Goal: Navigation & Orientation: Find specific page/section

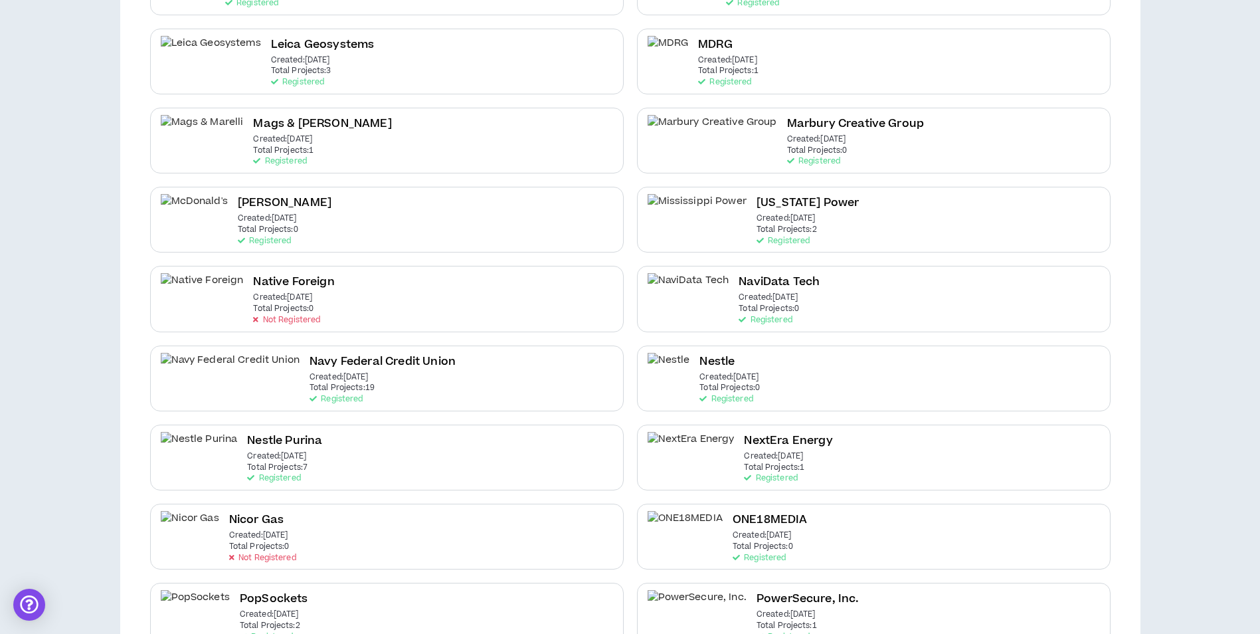
scroll to position [1594, 0]
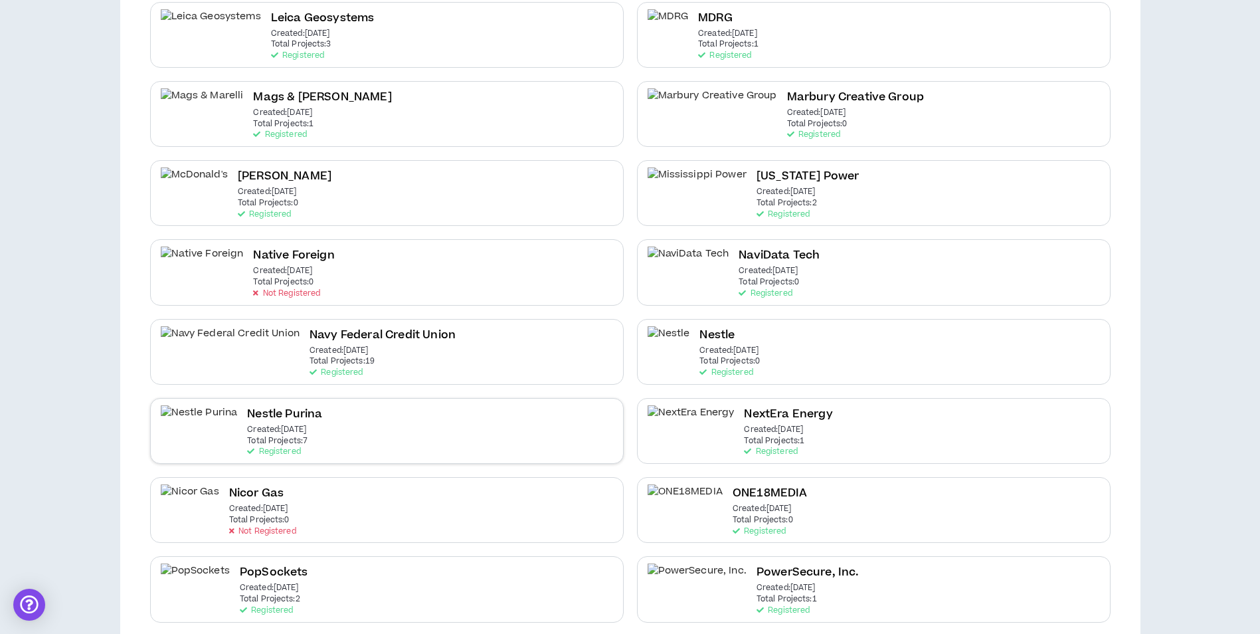
click at [468, 448] on div "Nestle Purina Created: Jul 29 2024 Total Projects: 7 Registered" at bounding box center [387, 431] width 474 height 66
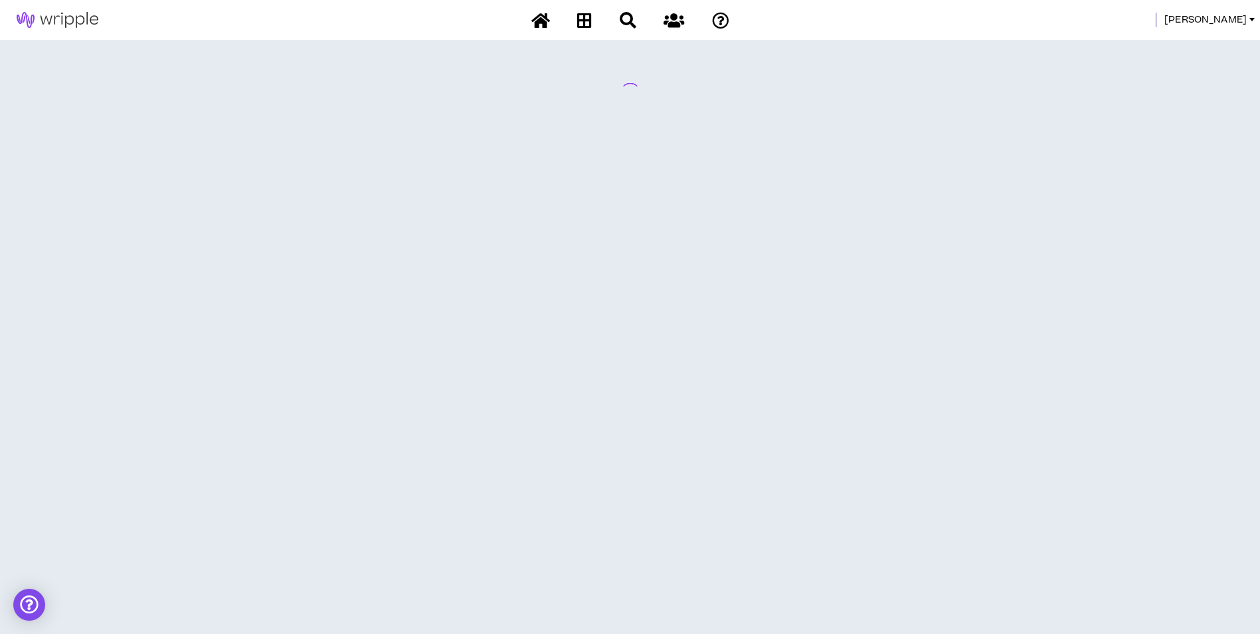
scroll to position [0, 0]
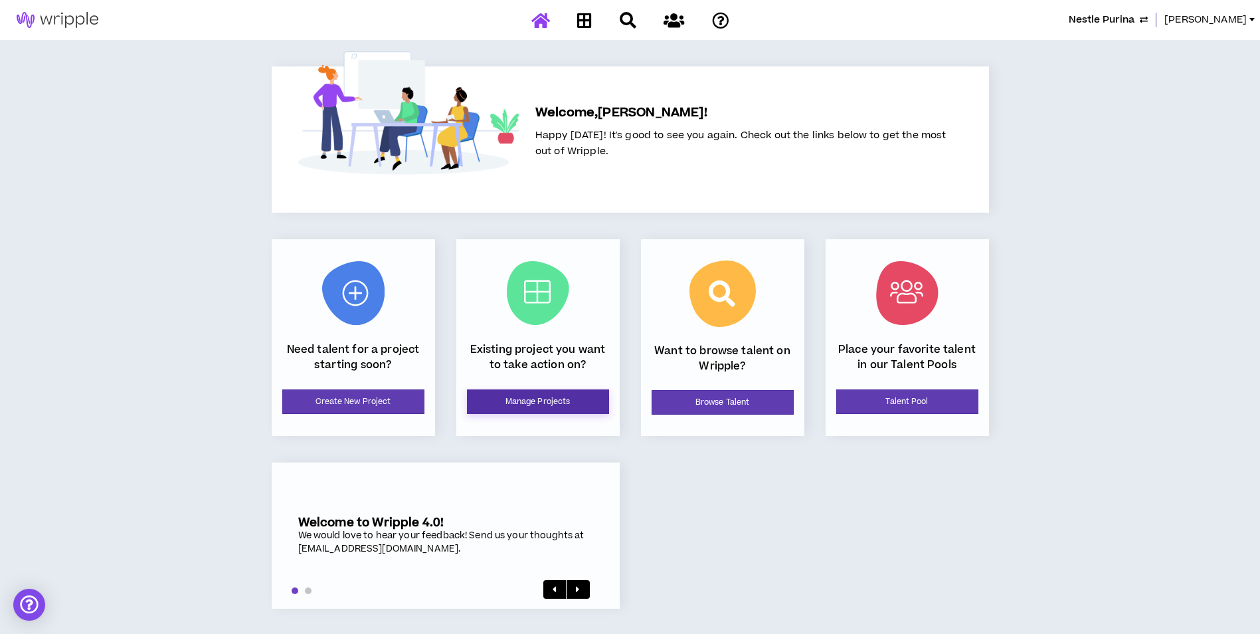
click at [482, 403] on link "Manage Projects" at bounding box center [538, 401] width 142 height 25
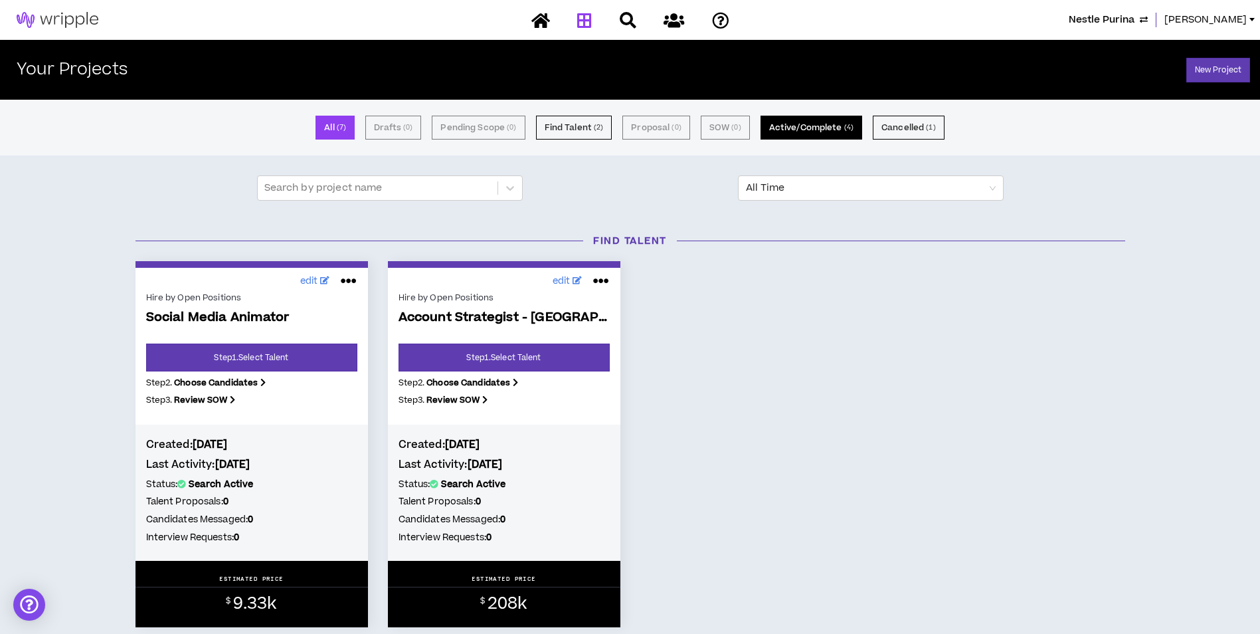
click at [814, 127] on button "Active/Complete ( 4 )" at bounding box center [812, 128] width 102 height 24
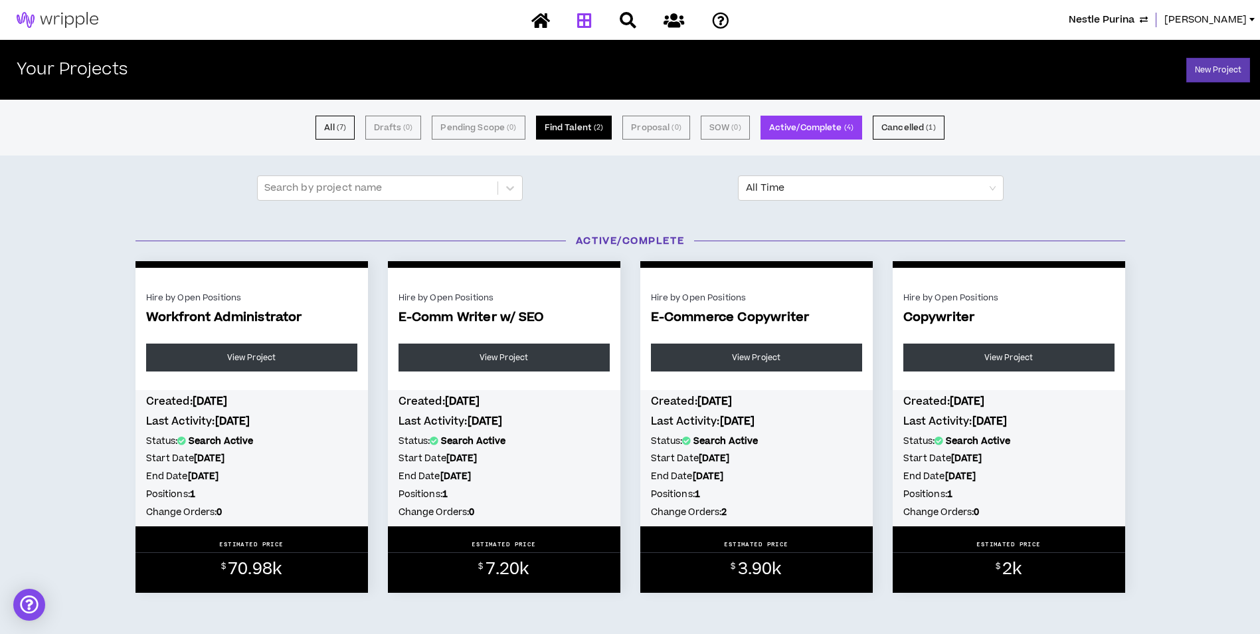
click at [589, 134] on button "Find Talent ( 2 )" at bounding box center [574, 128] width 76 height 24
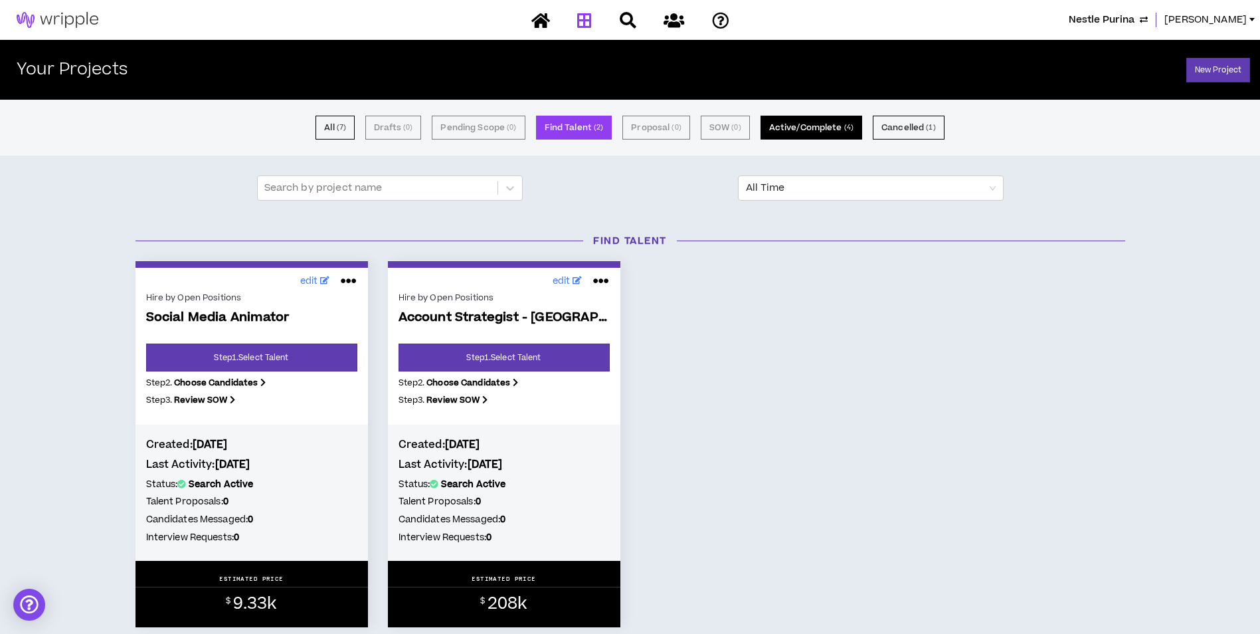
click at [802, 124] on button "Active/Complete ( 4 )" at bounding box center [812, 128] width 102 height 24
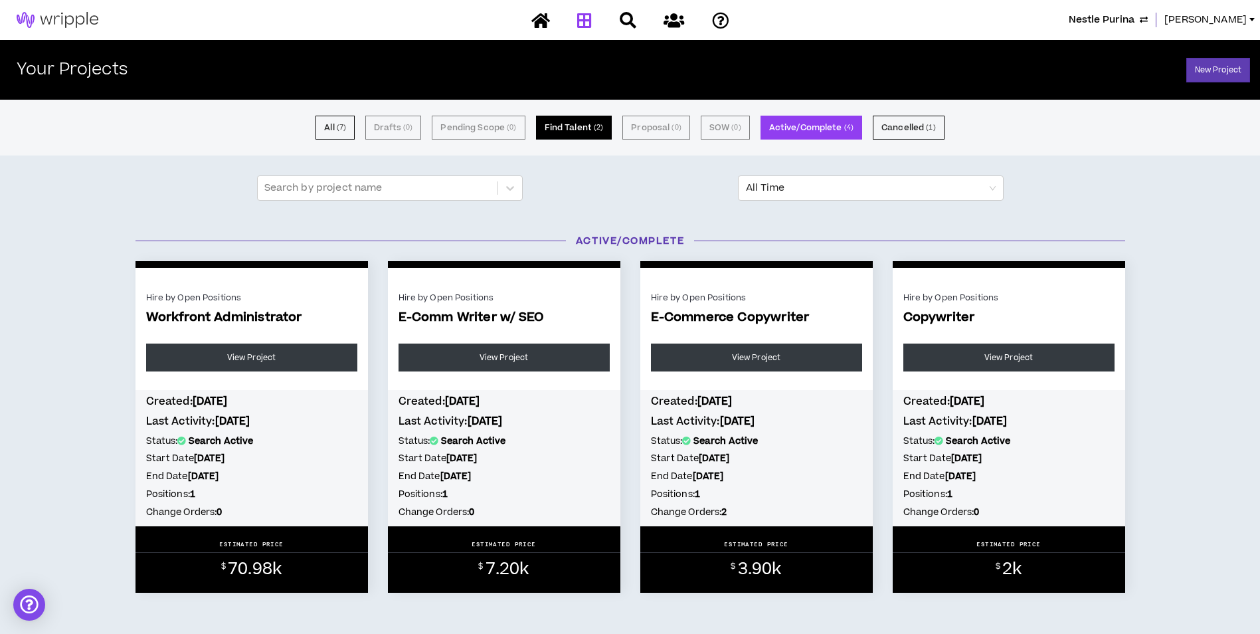
click at [564, 129] on button "Find Talent ( 2 )" at bounding box center [574, 128] width 76 height 24
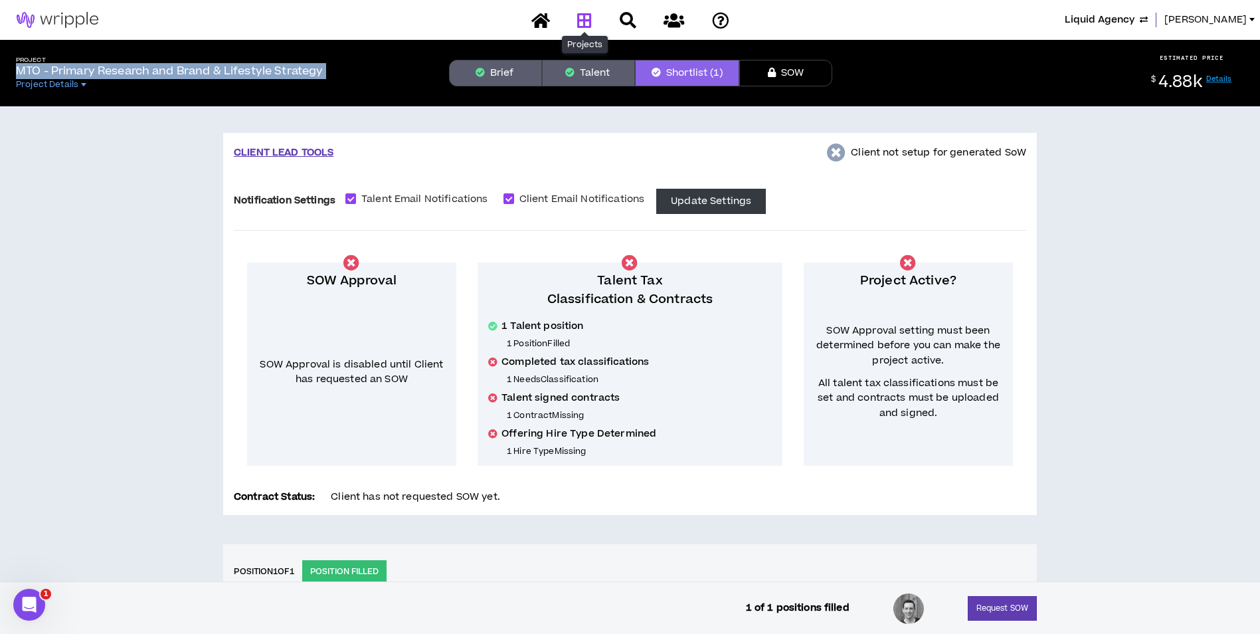
click at [594, 23] on link at bounding box center [584, 20] width 21 height 23
